Goal: Feedback & Contribution: Leave review/rating

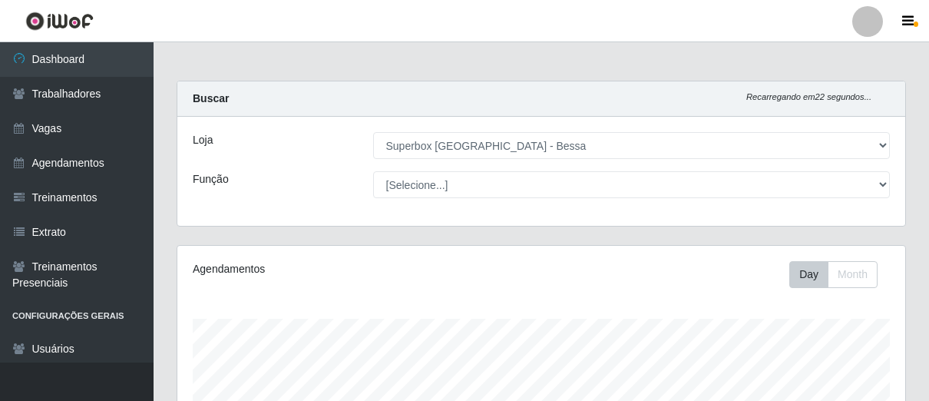
select select "206"
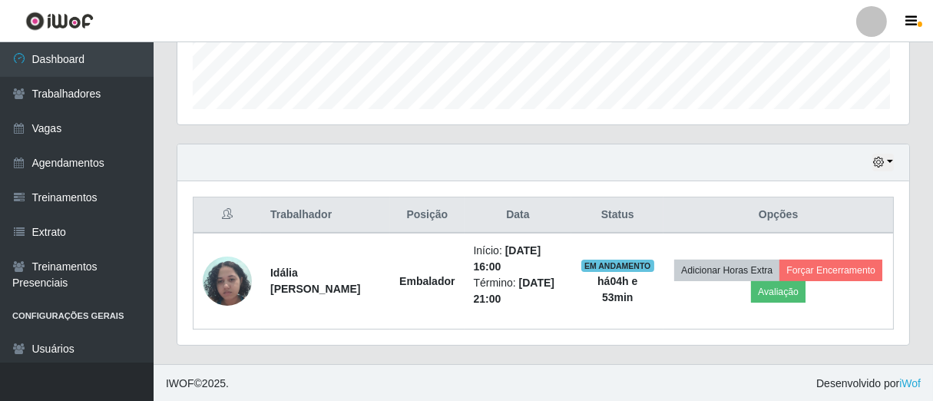
scroll to position [318, 719]
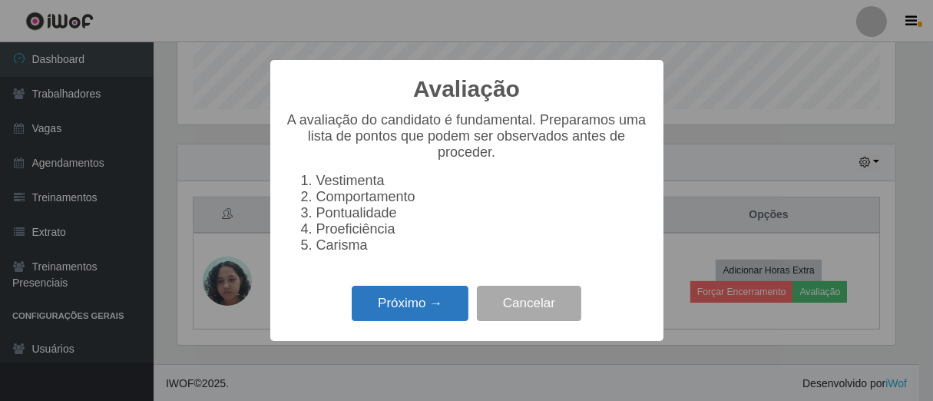
click at [427, 296] on button "Próximo →" at bounding box center [410, 304] width 117 height 36
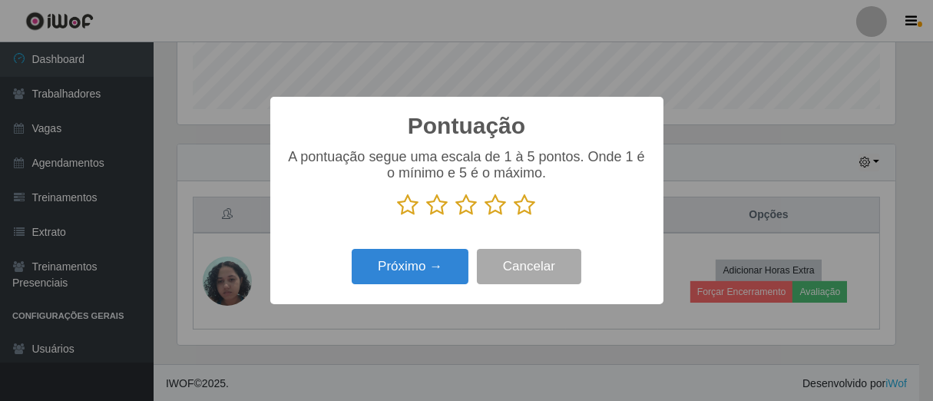
scroll to position [767503, 767104]
click at [519, 200] on icon at bounding box center [524, 204] width 21 height 23
click at [514, 217] on input "radio" at bounding box center [514, 217] width 0 height 0
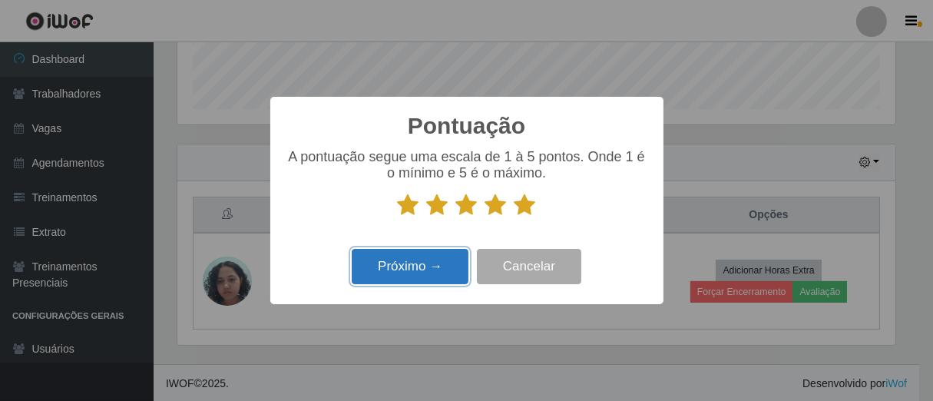
click at [438, 269] on button "Próximo →" at bounding box center [410, 267] width 117 height 36
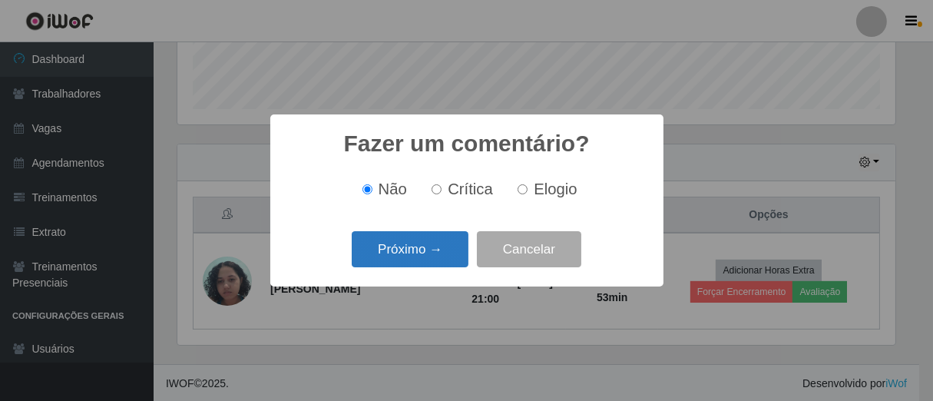
click at [455, 257] on button "Próximo →" at bounding box center [410, 249] width 117 height 36
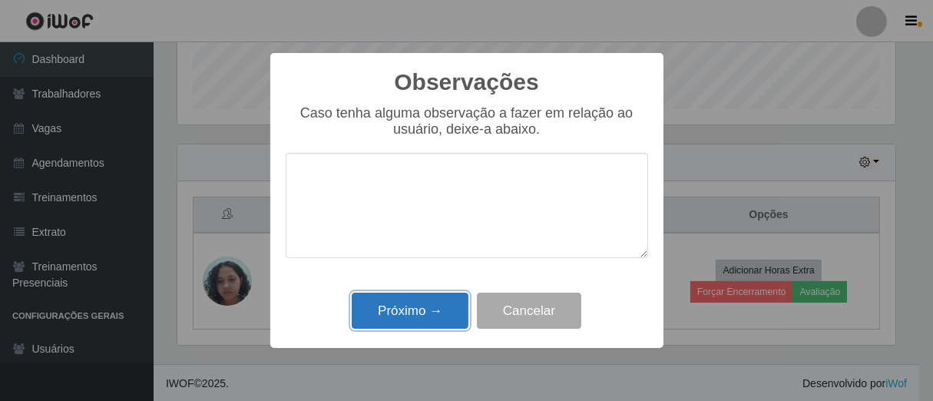
click at [442, 311] on button "Próximo →" at bounding box center [410, 311] width 117 height 36
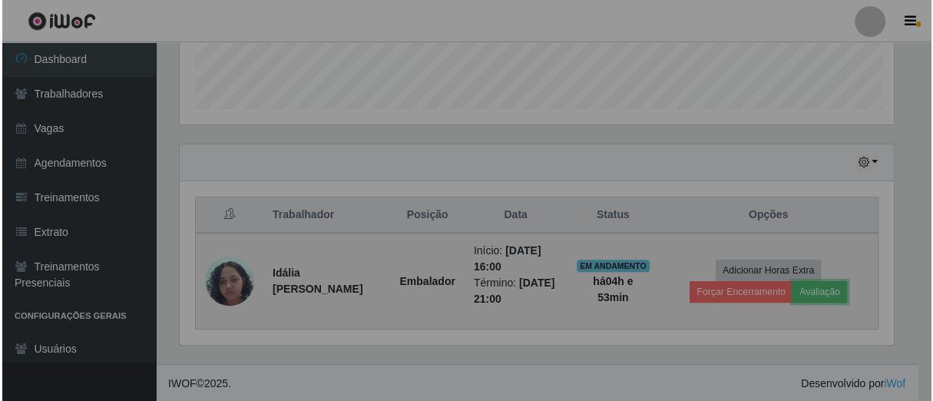
scroll to position [318, 727]
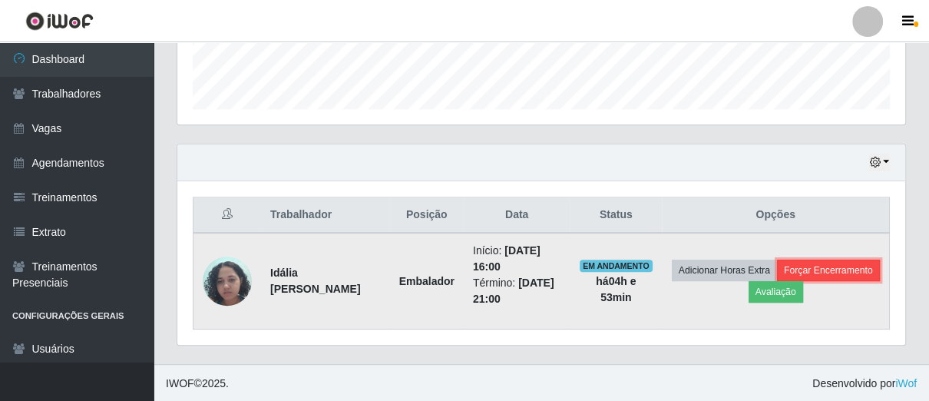
click at [777, 281] on button "Forçar Encerramento" at bounding box center [828, 270] width 103 height 21
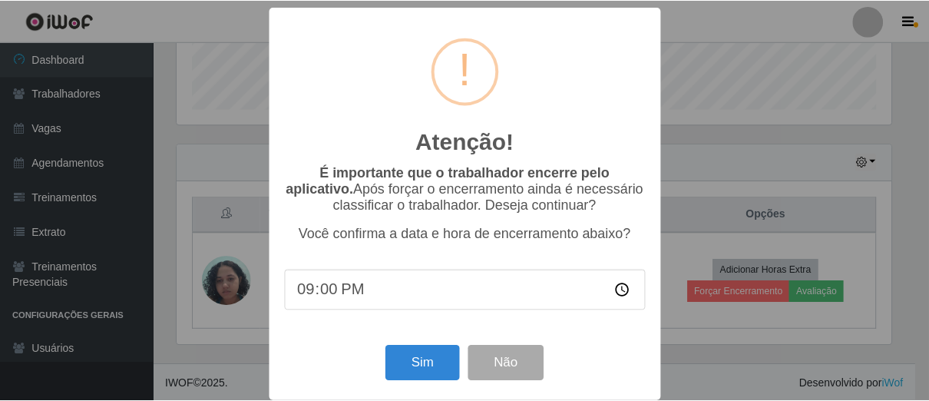
scroll to position [18, 0]
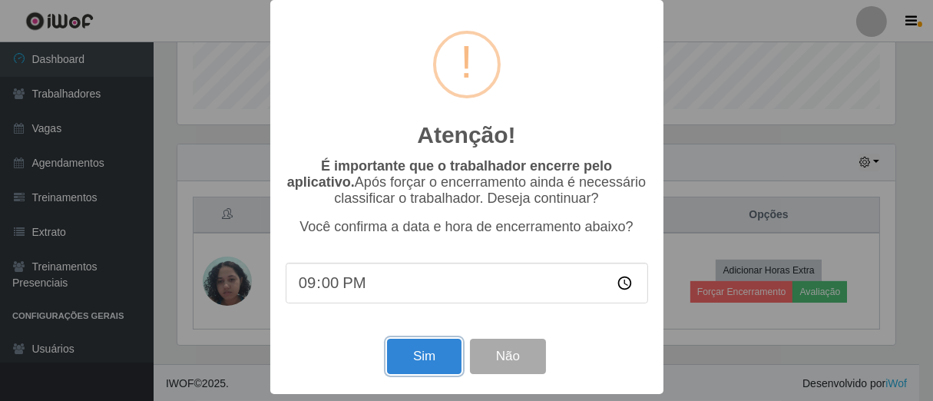
drag, startPoint x: 395, startPoint y: 364, endPoint x: 425, endPoint y: 322, distance: 51.3
click at [397, 362] on button "Sim" at bounding box center [424, 357] width 74 height 36
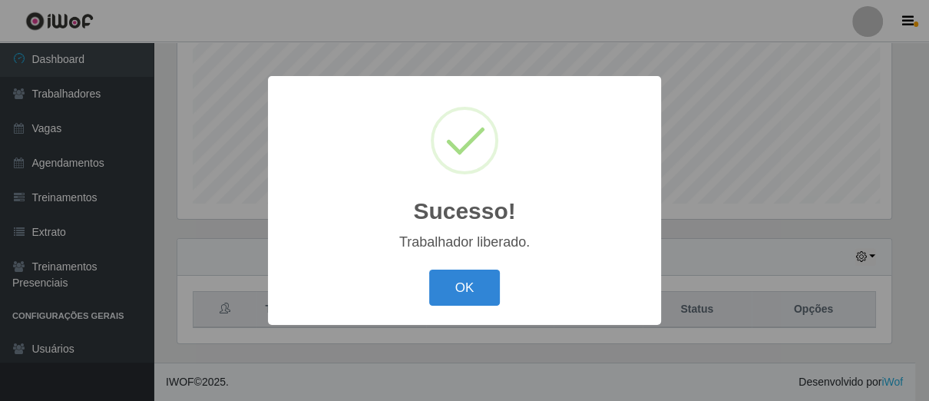
scroll to position [318, 719]
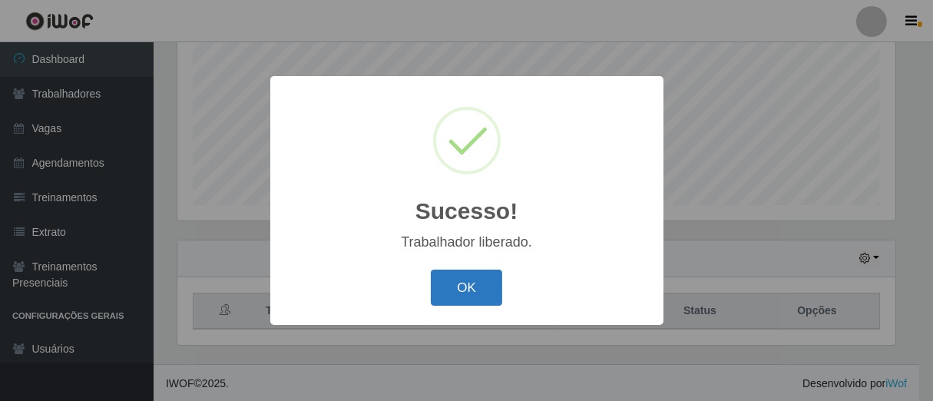
click at [462, 289] on button "OK" at bounding box center [466, 288] width 71 height 36
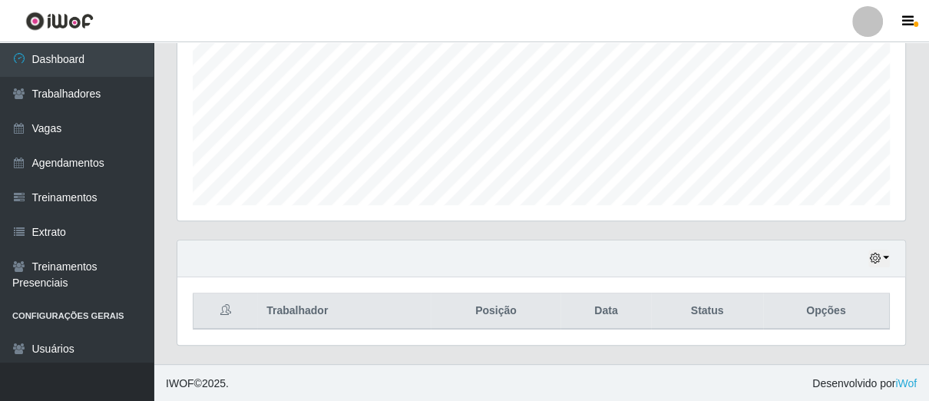
scroll to position [318, 727]
